Goal: Task Accomplishment & Management: Complete application form

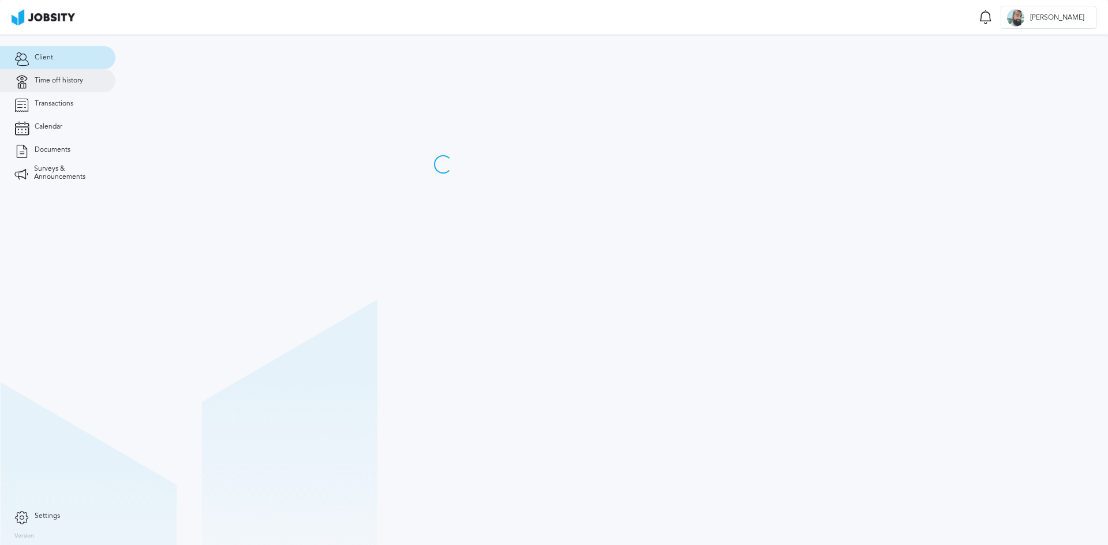
click at [67, 72] on link "Time off history" at bounding box center [57, 80] width 115 height 23
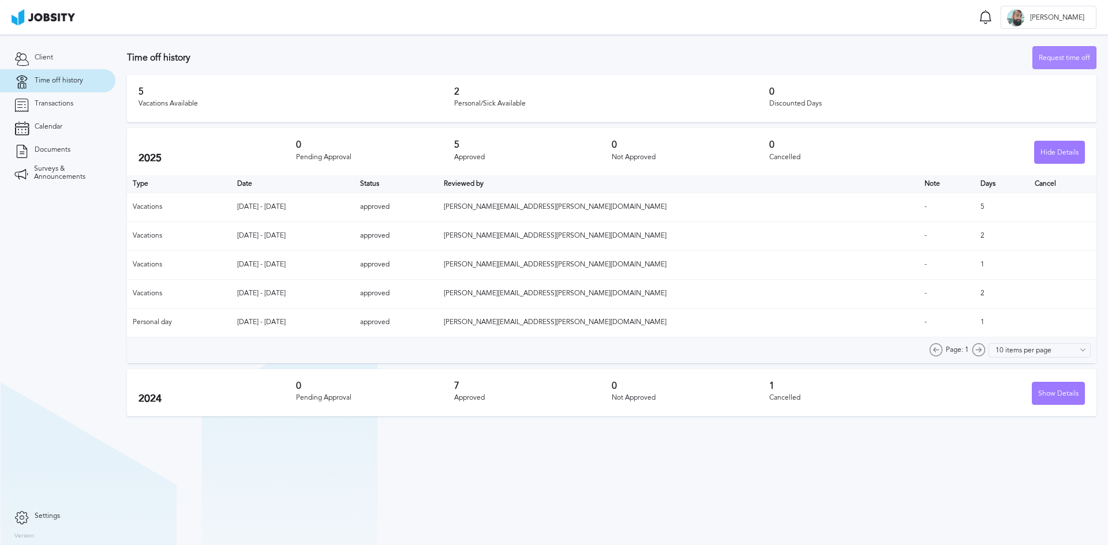
click at [1050, 55] on div "Request time off" at bounding box center [1064, 58] width 63 height 23
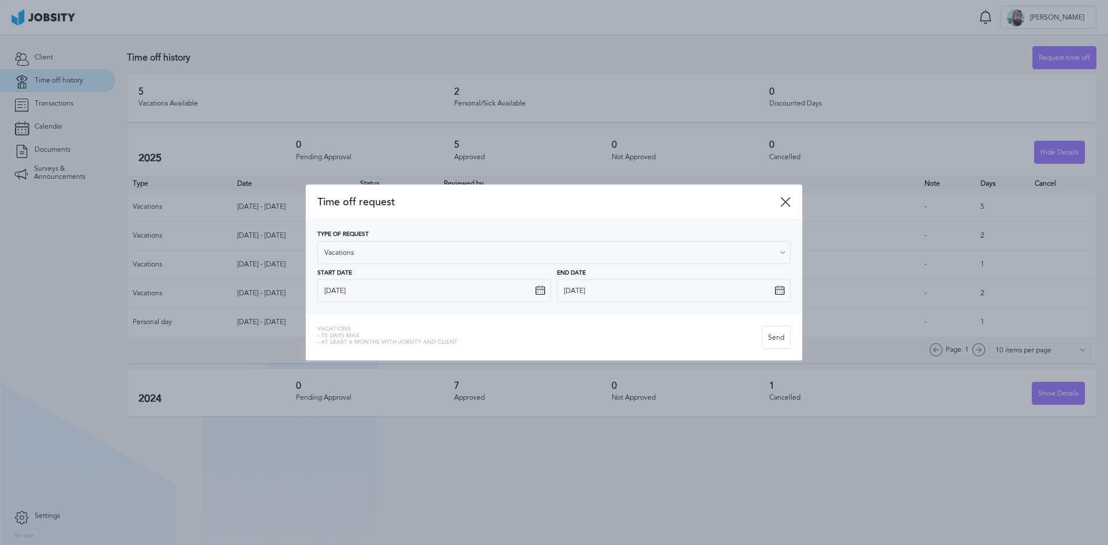
click at [544, 294] on icon at bounding box center [540, 291] width 10 height 10
click at [530, 291] on input "[DATE]" at bounding box center [434, 290] width 234 height 23
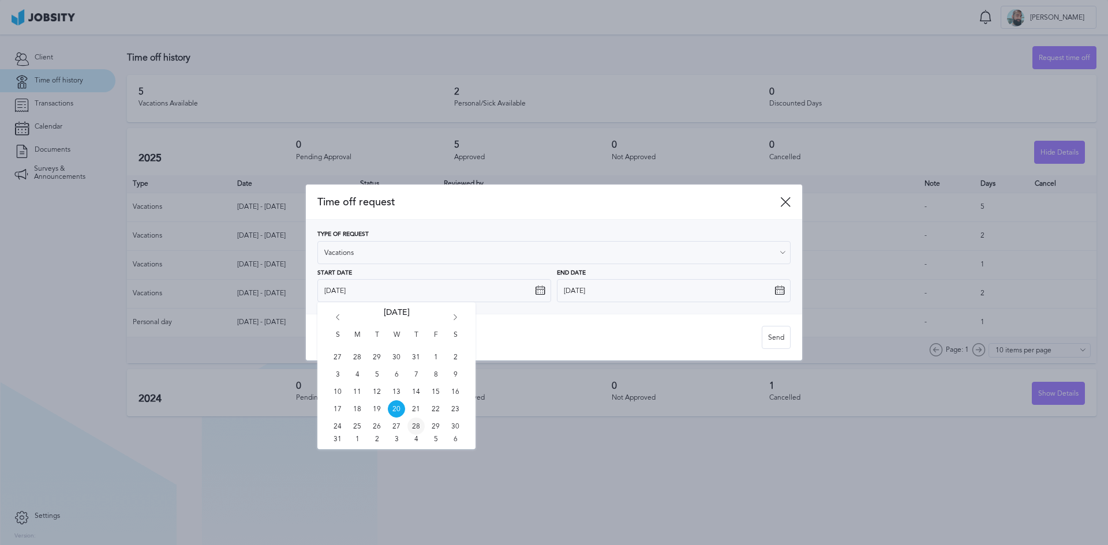
click at [417, 428] on span "28" at bounding box center [415, 426] width 17 height 17
type input "[DATE]"
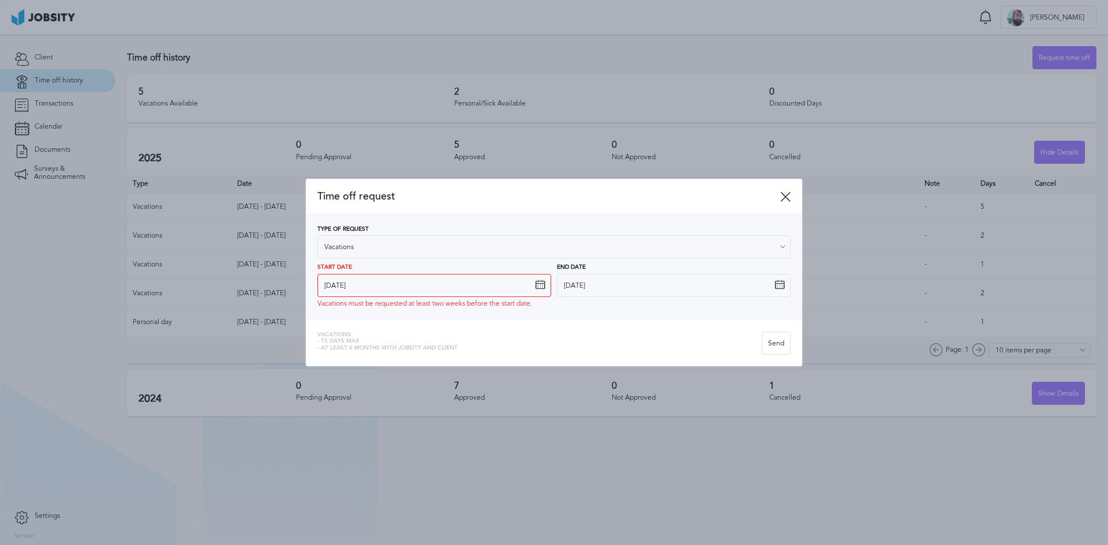
click at [779, 193] on span "Time off request" at bounding box center [548, 196] width 463 height 12
click at [780, 193] on span "Time off request" at bounding box center [548, 196] width 463 height 12
click at [783, 193] on icon at bounding box center [785, 197] width 10 height 10
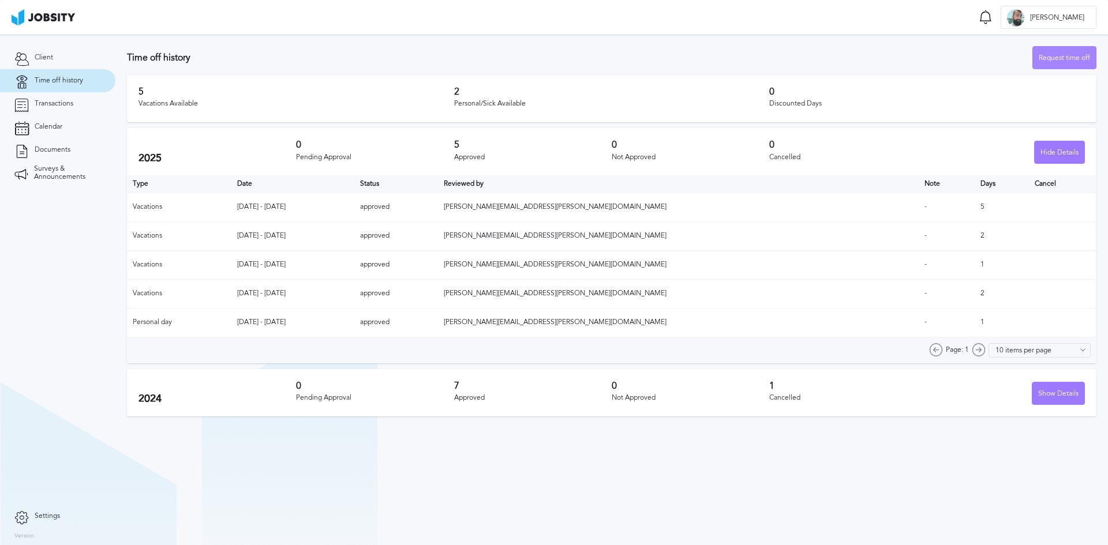
click at [1073, 57] on div "Request time off" at bounding box center [1064, 58] width 63 height 23
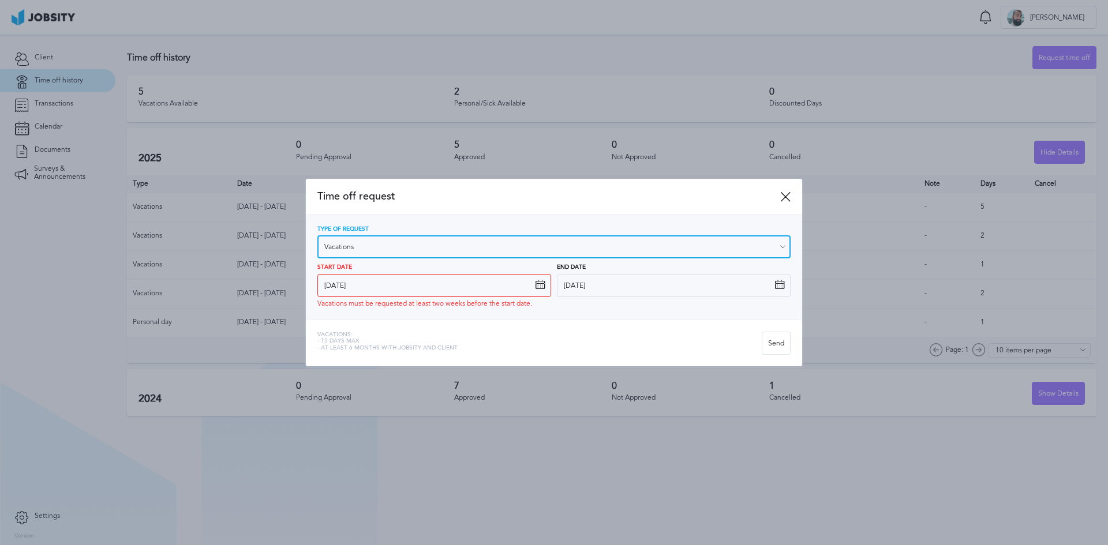
click at [463, 252] on input "Vacations" at bounding box center [553, 246] width 473 height 23
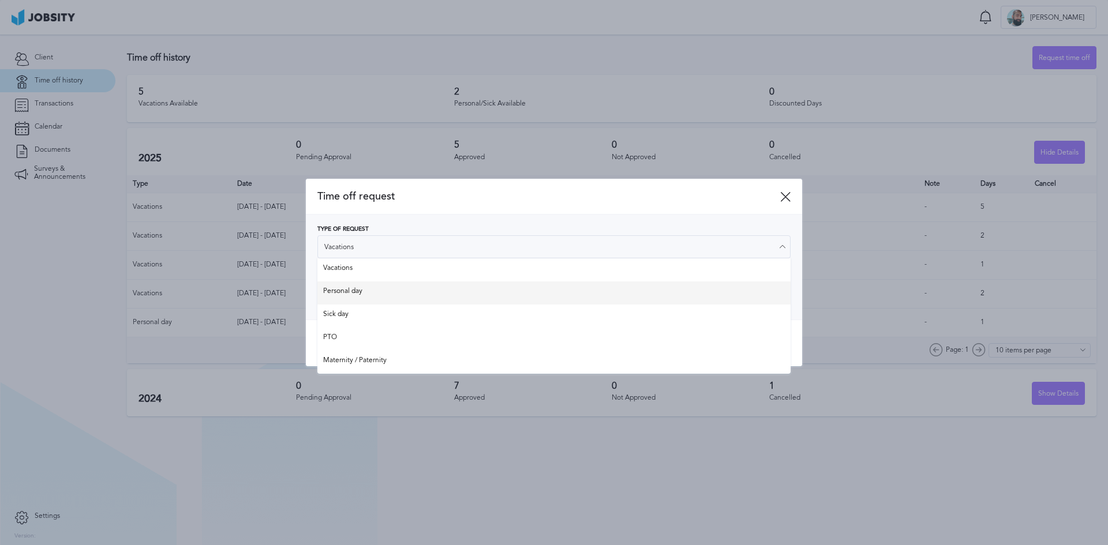
type input "Personal day"
click at [367, 289] on div "Type of Request Personal day Vacations Personal day Sick day PTO Maternity / Pa…" at bounding box center [553, 267] width 473 height 82
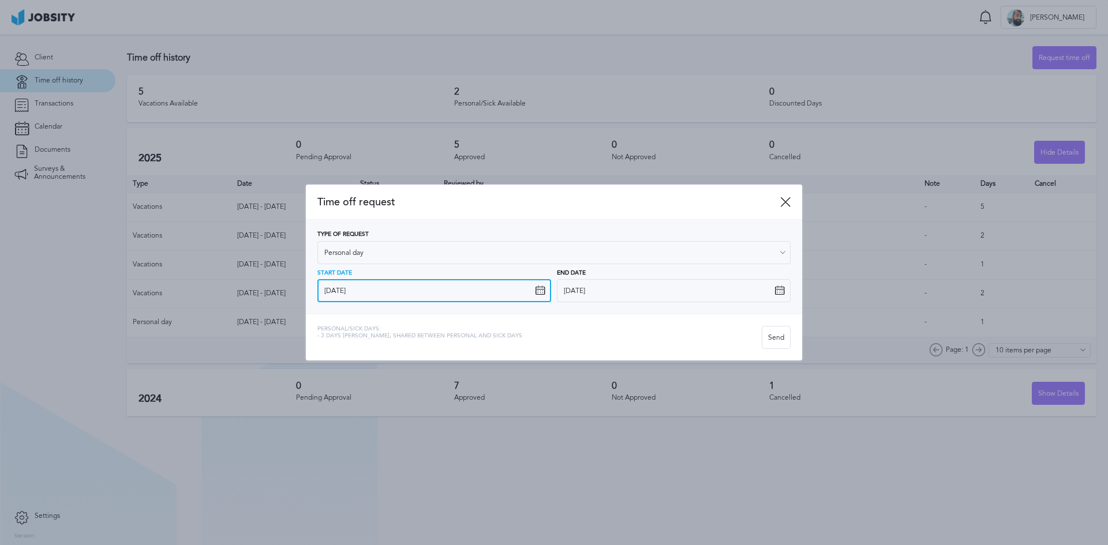
click at [536, 297] on input "[DATE]" at bounding box center [434, 290] width 234 height 23
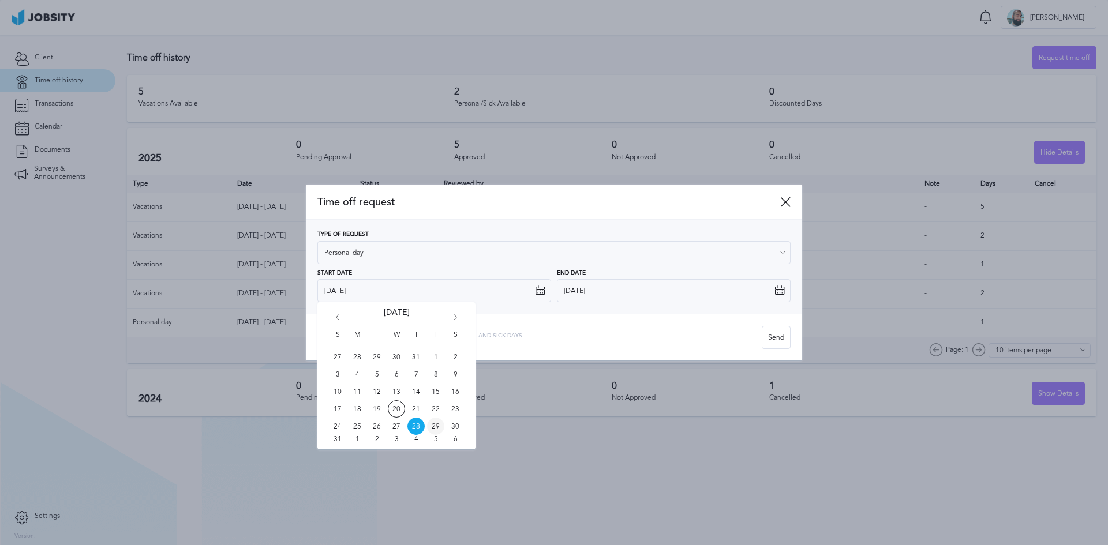
click at [433, 428] on span "29" at bounding box center [435, 426] width 17 height 17
type input "[DATE]"
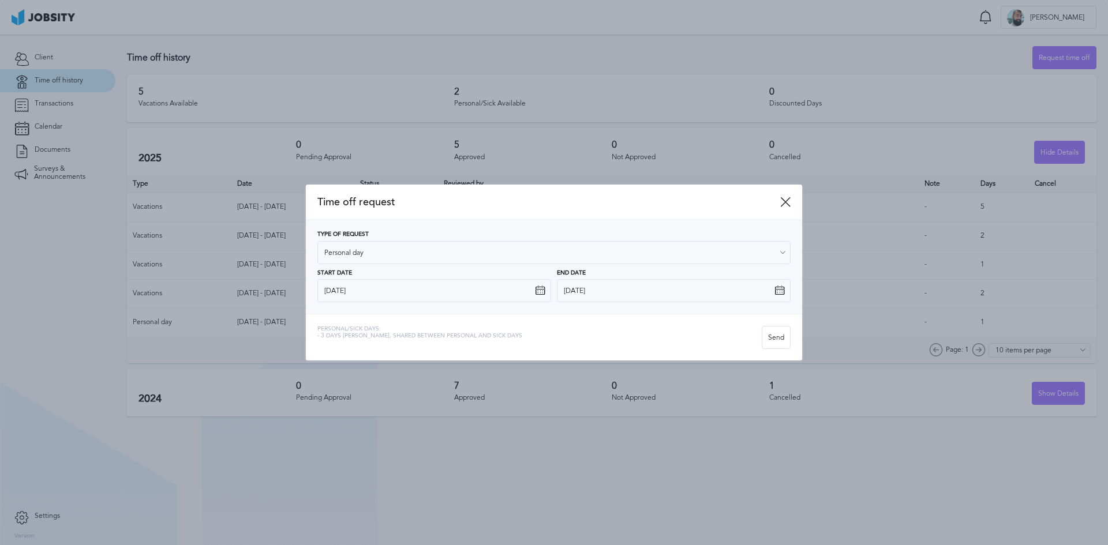
click at [779, 288] on icon at bounding box center [780, 291] width 10 height 10
click at [769, 291] on input "[DATE]" at bounding box center [674, 290] width 234 height 23
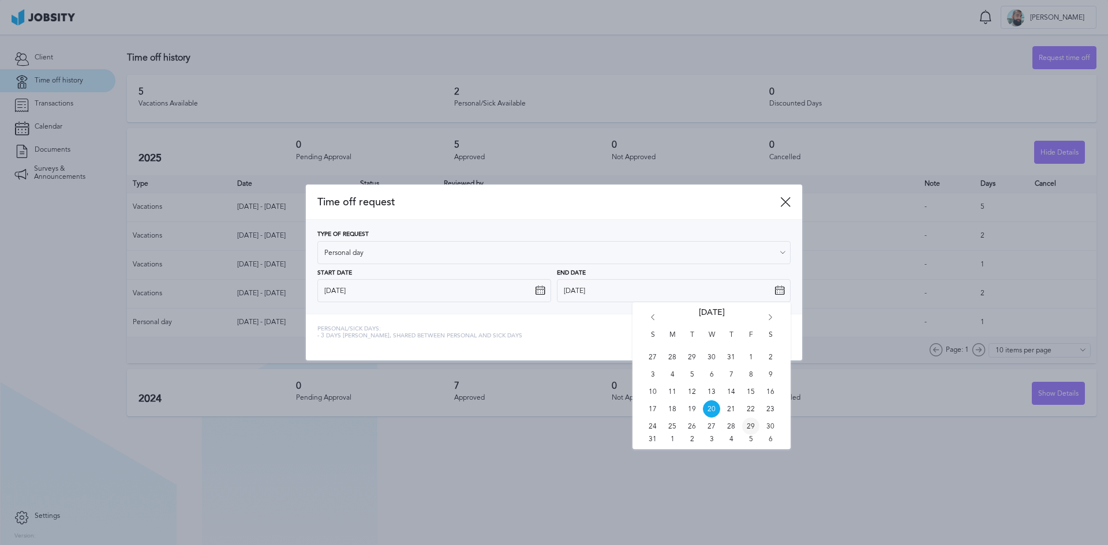
click at [750, 425] on span "29" at bounding box center [750, 426] width 17 height 17
type input "[DATE]"
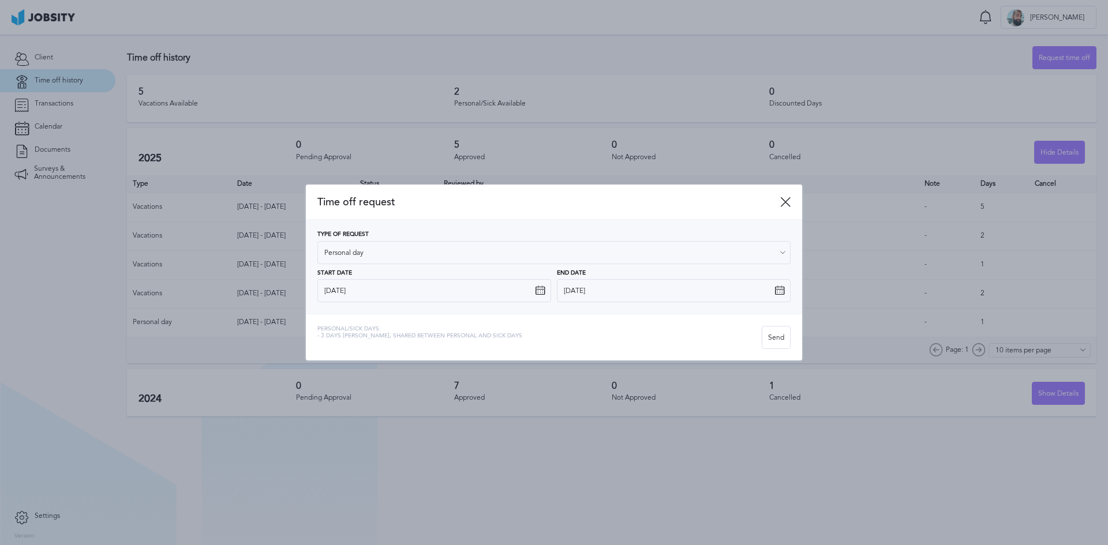
click at [676, 324] on div "Personal/Sick days: - 3 days [PERSON_NAME], shared between personal and sick da…" at bounding box center [554, 337] width 496 height 47
click at [790, 207] on icon at bounding box center [785, 202] width 10 height 10
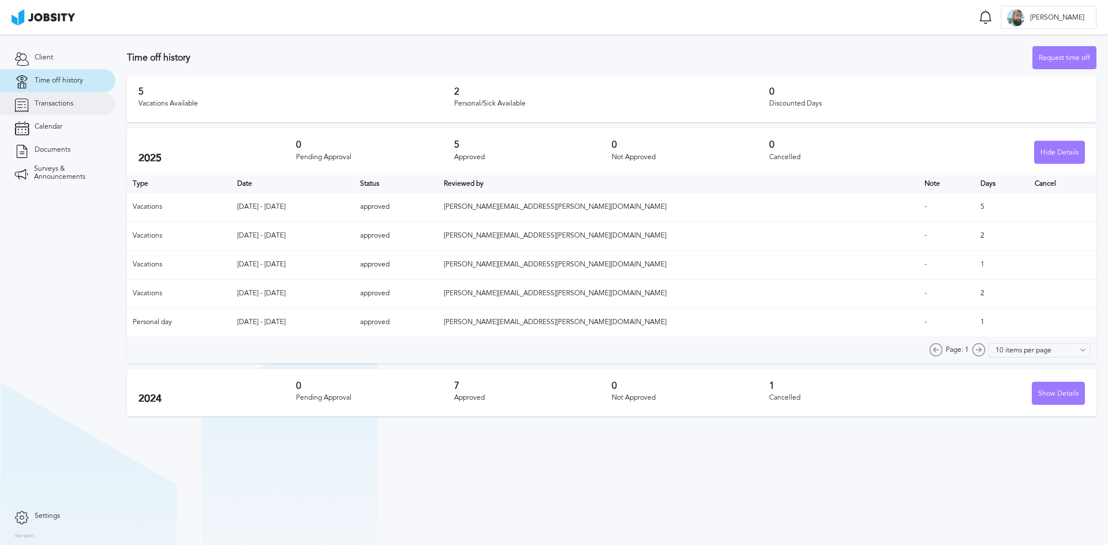
click at [63, 103] on span "Transactions" at bounding box center [54, 104] width 39 height 8
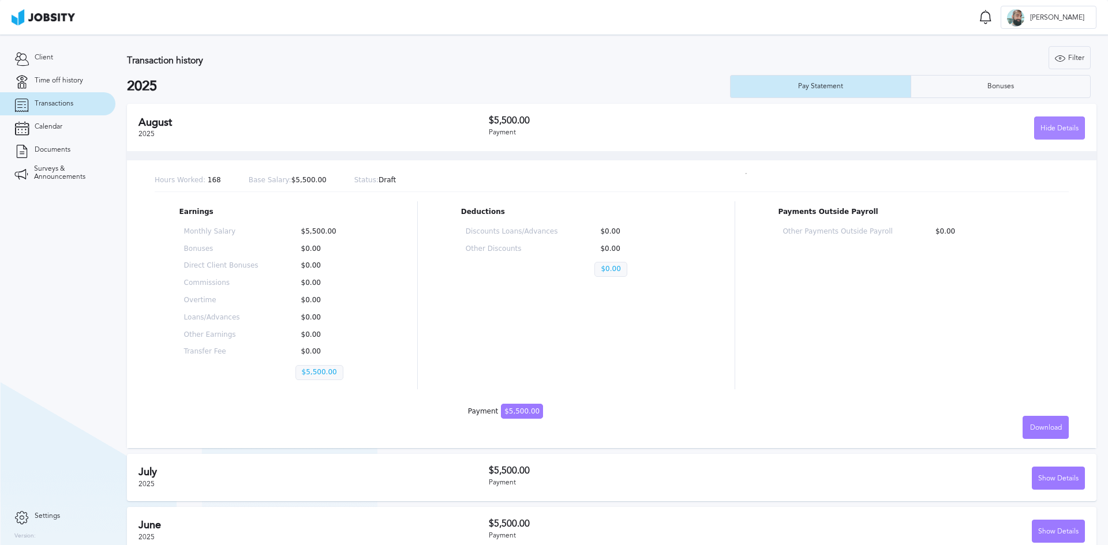
click at [1041, 131] on div "Hide Details" at bounding box center [1060, 128] width 50 height 23
